Goal: Check status: Check status

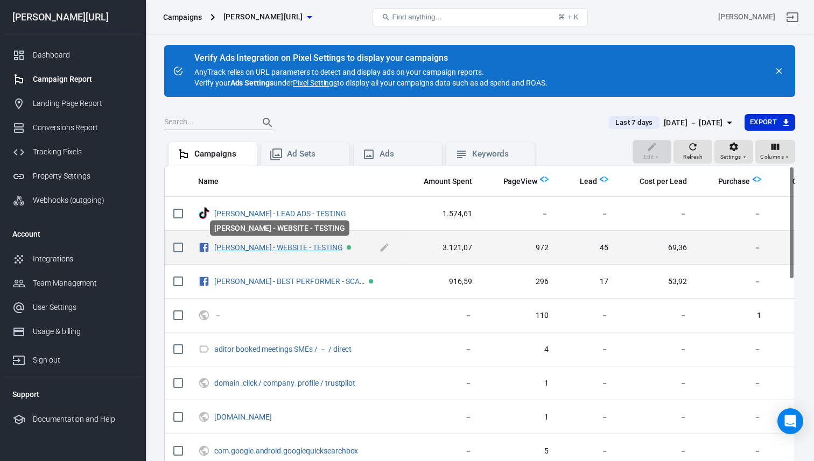
click at [278, 247] on link "[PERSON_NAME] - WEBSITE - TESTING" at bounding box center [278, 247] width 129 height 9
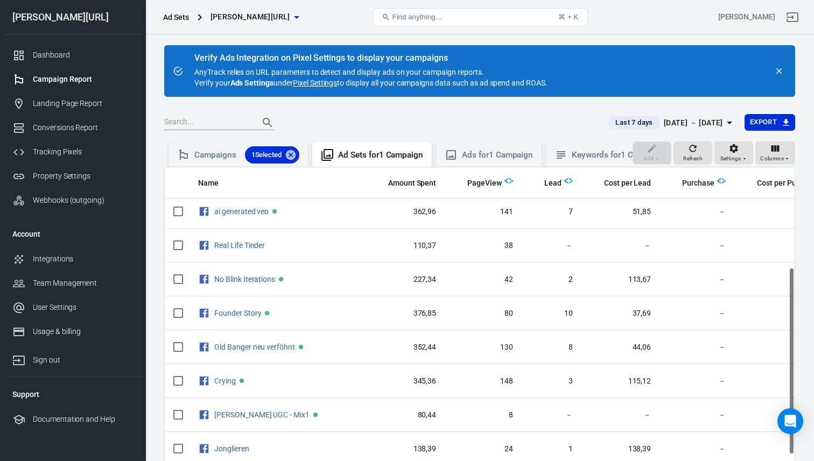
scroll to position [175, 0]
click at [676, 116] on div "[DATE] － [DATE]" at bounding box center [692, 122] width 59 height 13
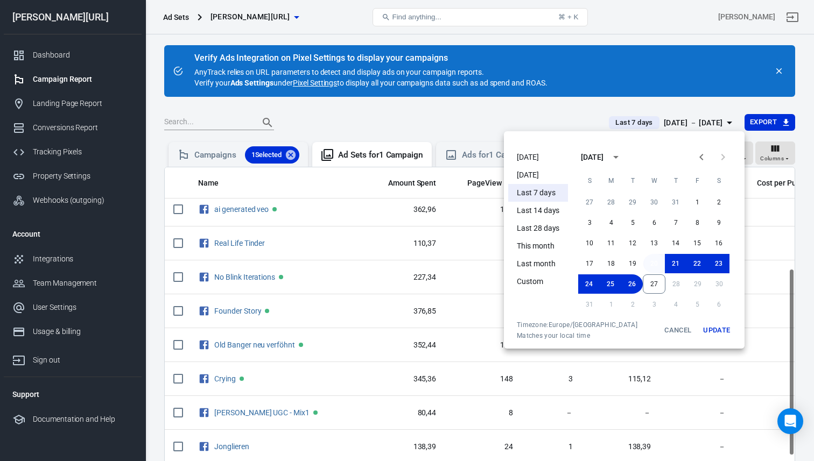
click at [654, 267] on button "20" at bounding box center [654, 263] width 22 height 19
click at [654, 280] on button "27" at bounding box center [653, 283] width 23 height 19
click at [705, 334] on button "Update" at bounding box center [716, 330] width 34 height 19
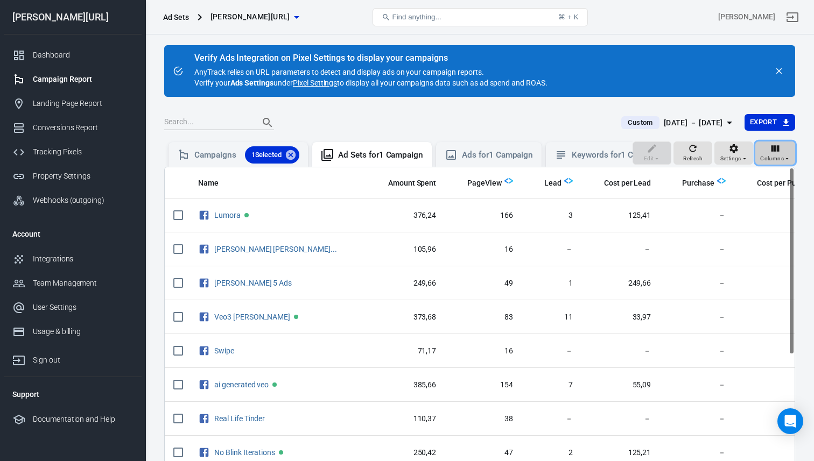
click at [771, 161] on span "Columns" at bounding box center [772, 159] width 24 height 10
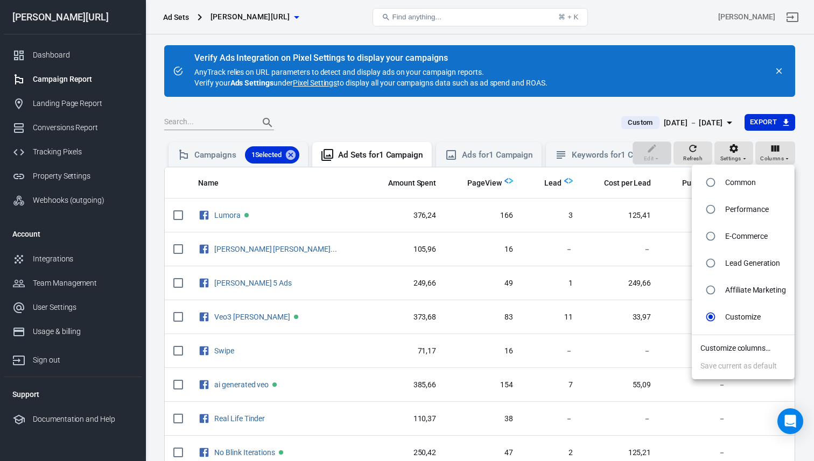
click at [730, 155] on div at bounding box center [407, 230] width 814 height 461
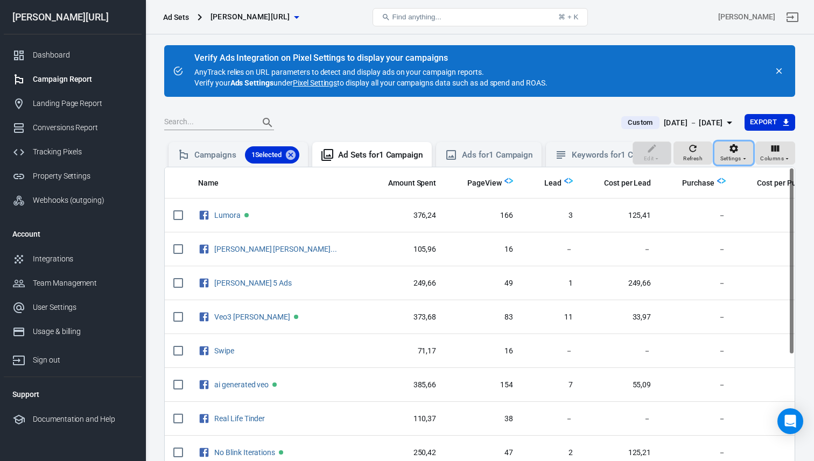
click at [730, 155] on span "Settings" at bounding box center [730, 159] width 21 height 10
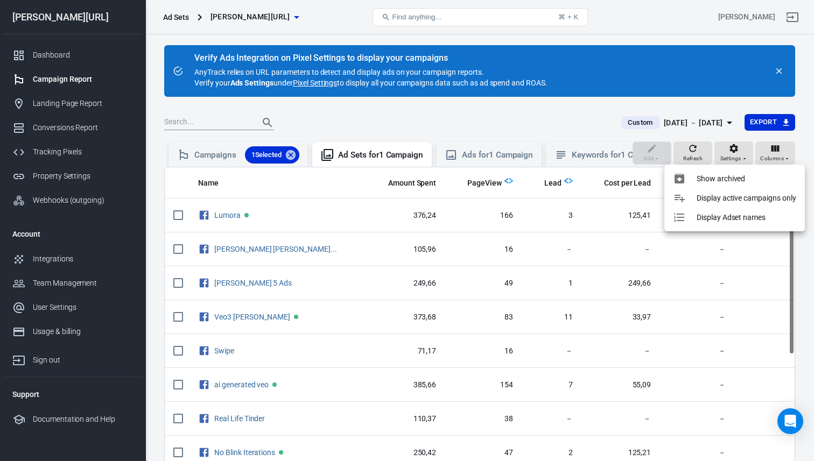
click at [733, 194] on p "Display active campaigns only" at bounding box center [746, 198] width 100 height 11
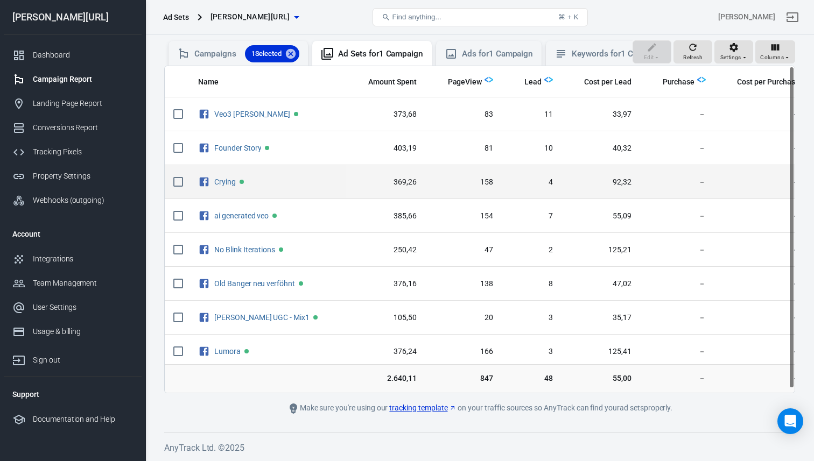
scroll to position [94, 0]
